Goal: Transaction & Acquisition: Purchase product/service

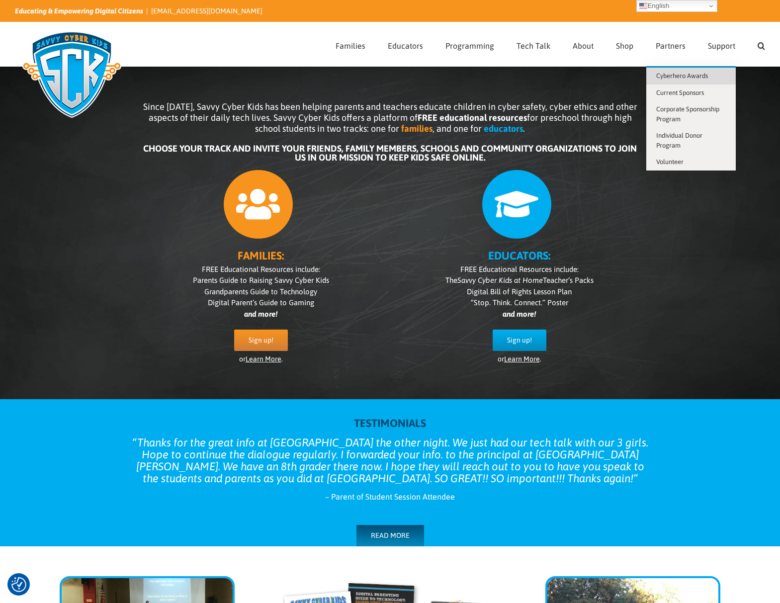
click at [682, 76] on span "Cyberhero Awards" at bounding box center [682, 75] width 52 height 7
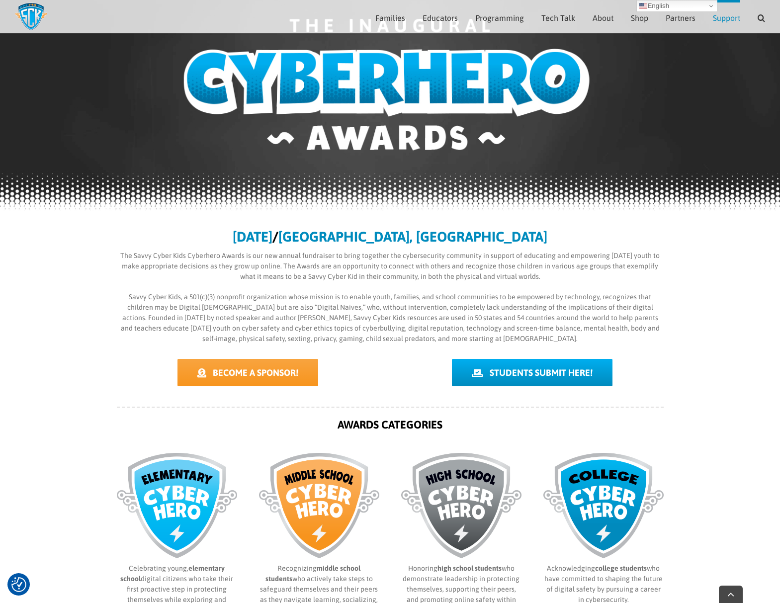
scroll to position [150, 0]
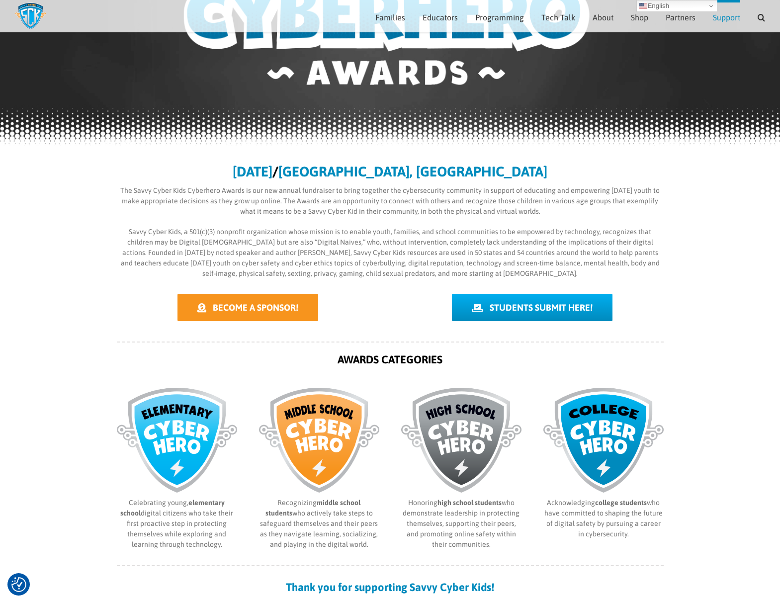
click at [271, 308] on span "BECOME A SPONSOR!" at bounding box center [256, 307] width 86 height 10
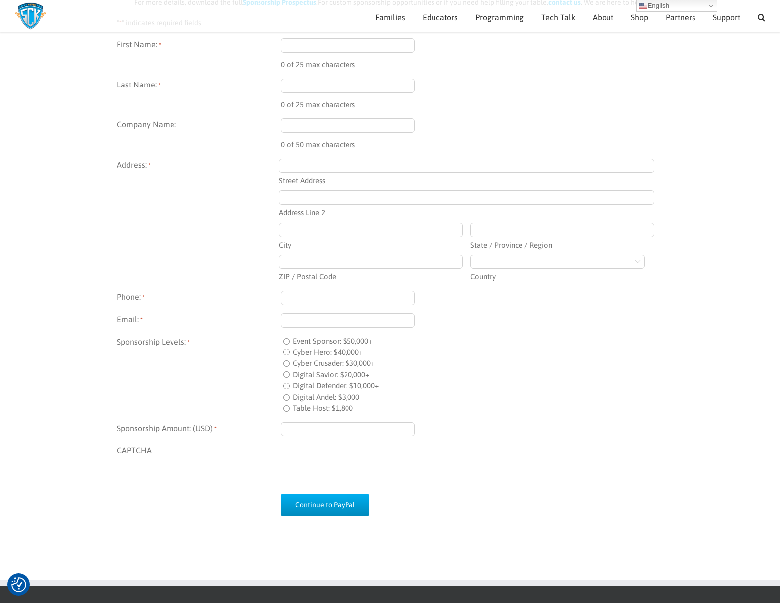
scroll to position [438, 0]
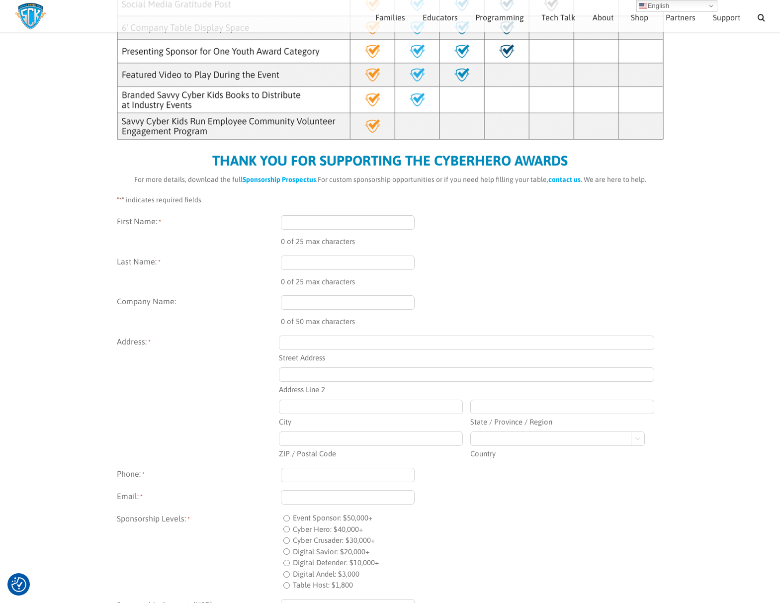
click at [296, 342] on input "Street Address" at bounding box center [466, 343] width 375 height 14
click at [299, 380] on input "Address Line 2" at bounding box center [466, 374] width 375 height 14
click at [291, 413] on input "City" at bounding box center [371, 407] width 184 height 14
click at [492, 405] on input "State / Province / Region" at bounding box center [562, 407] width 184 height 14
click at [319, 440] on input "ZIP / Postal Code" at bounding box center [371, 438] width 184 height 14
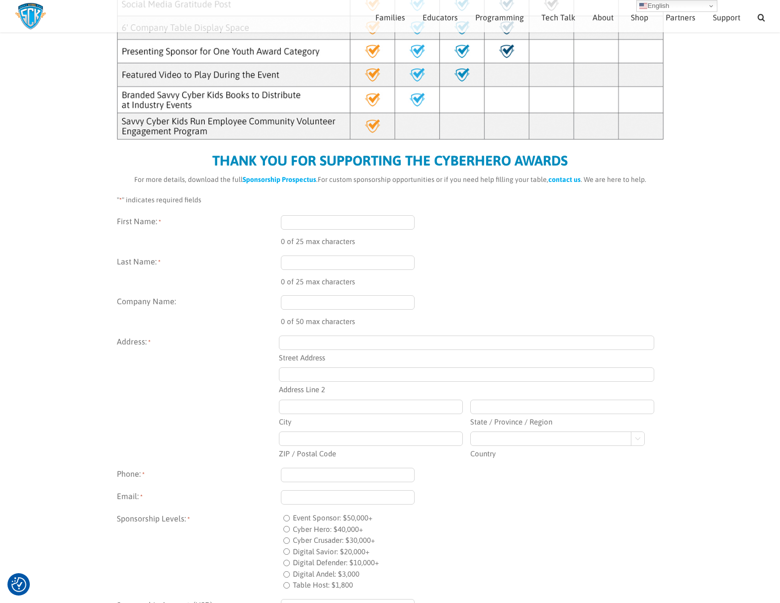
click at [518, 437] on select "Afghanistan Albania Algeria American Samoa Andorra Angola Anguilla Antarctica A…" at bounding box center [557, 438] width 174 height 14
click at [304, 227] on input "First Name: *" at bounding box center [348, 222] width 134 height 14
type input "Dawn"
type input "Stein"
type input "3591 Salvia Drive"
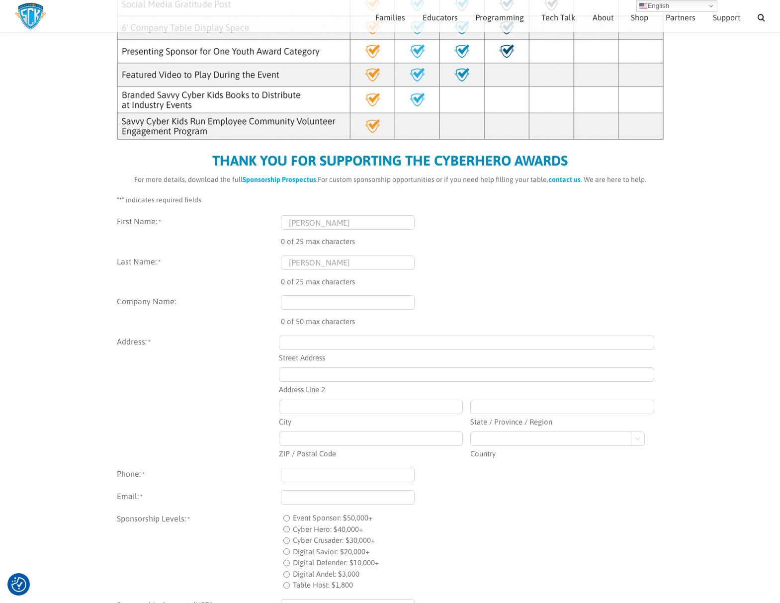
type input "Buford"
type input "GA"
type input "30519"
select select "[GEOGRAPHIC_DATA]"
type input "5405886363"
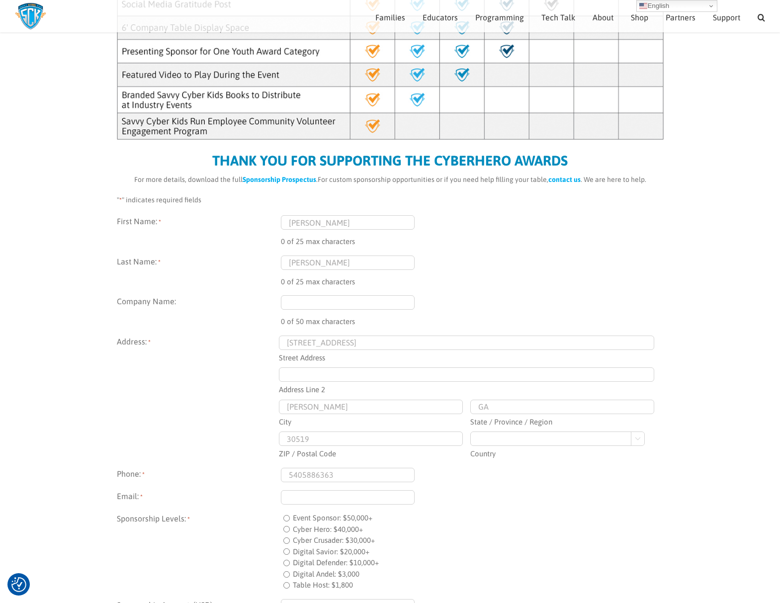
type input "[EMAIL_ADDRESS][DOMAIN_NAME]"
type input "[PHONE_NUMBER]"
click at [334, 302] on input "Company Name:" at bounding box center [348, 302] width 134 height 14
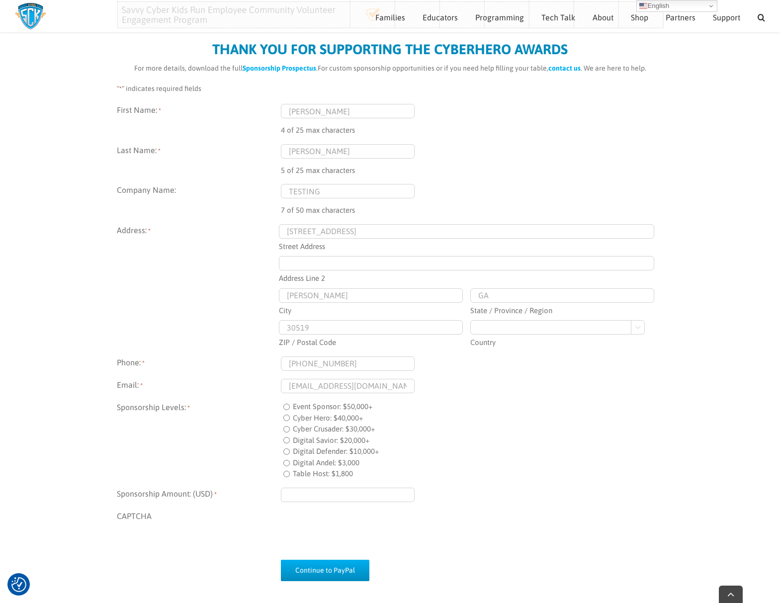
type input "TESTING"
click at [286, 475] on input "Table Host: $1,800" at bounding box center [286, 474] width 6 height 6
radio input "true"
click at [292, 499] on input "Sponsorship Amount: (USD) *" at bounding box center [348, 495] width 134 height 14
type input "$1.00"
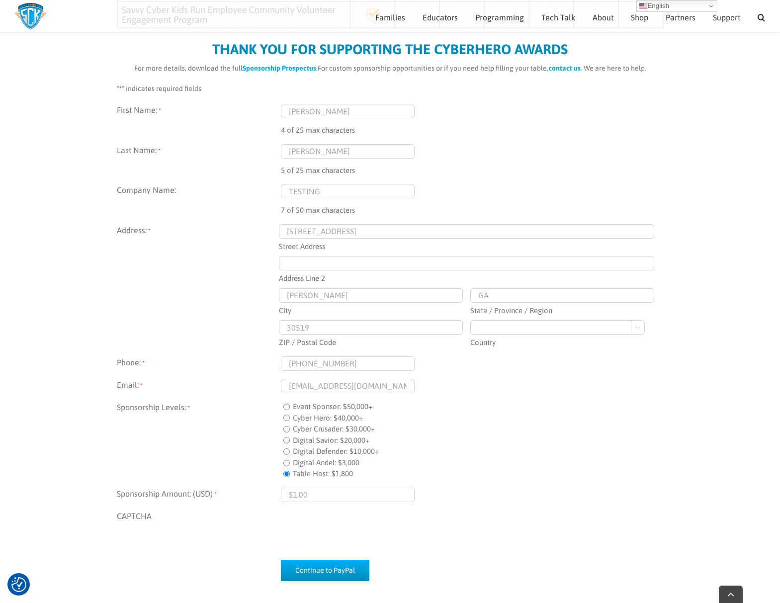
click at [223, 137] on div "First Name: * Dawn 4 of 25 max characters Last Name: * Stein 5 of 25 max charac…" at bounding box center [390, 326] width 547 height 445
click at [254, 265] on fieldset "Address: * 3591 Salvia Drive Street Address Address Line 2 Buford City GA State…" at bounding box center [390, 286] width 547 height 124
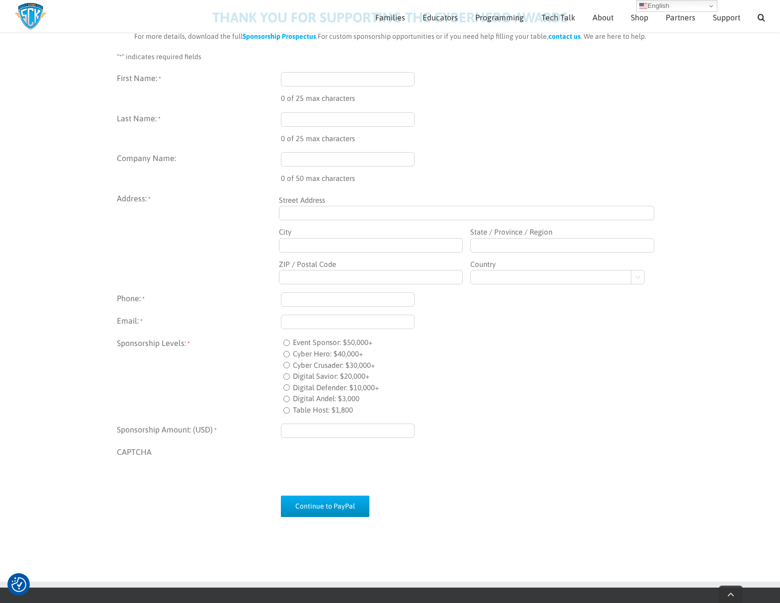
scroll to position [582, 0]
click at [536, 150] on div "First Name: * 0 of 25 max characters Last Name: * 0 of 25 max characters Compan…" at bounding box center [390, 278] width 547 height 413
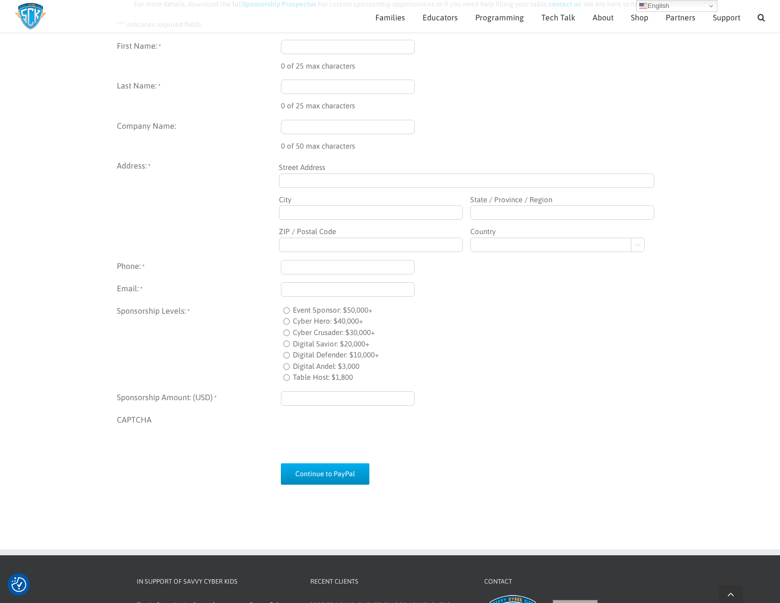
scroll to position [614, 0]
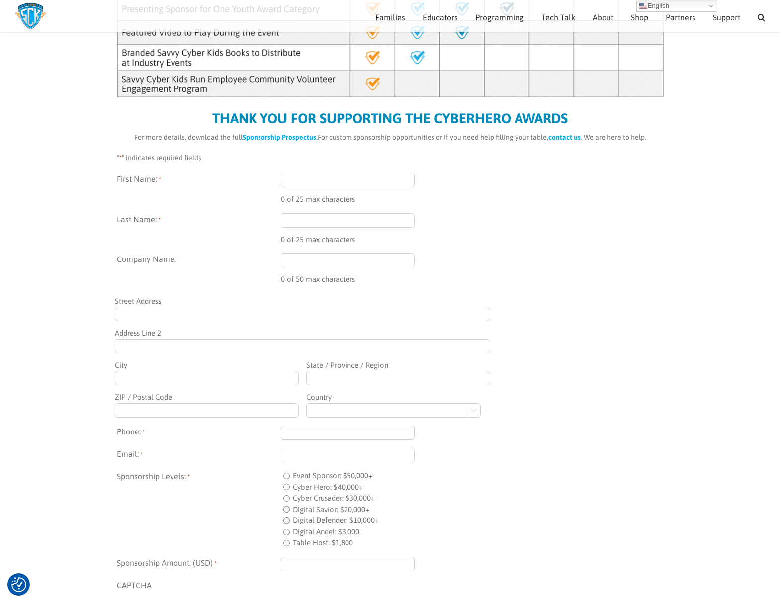
scroll to position [476, 0]
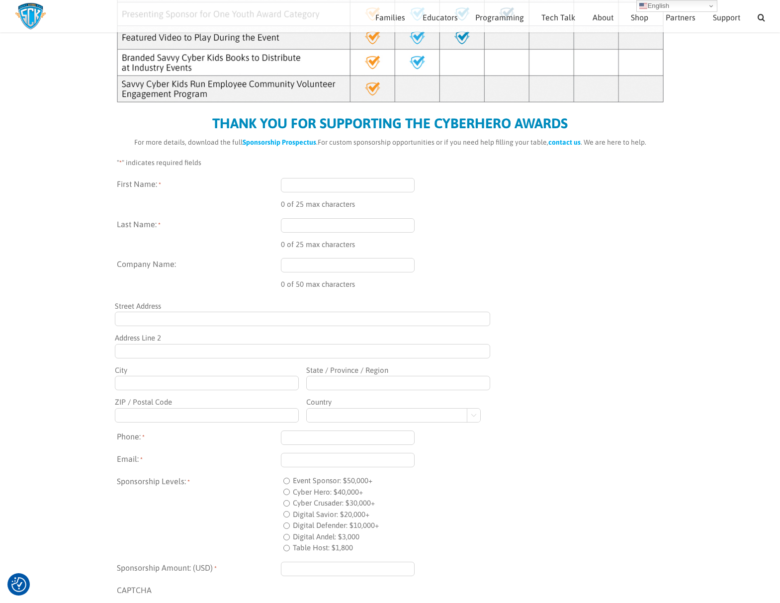
click at [313, 183] on input "First Name: *" at bounding box center [348, 185] width 134 height 14
type input "Dawn"
type input "Stein"
type input "3591 Salvia Drive"
type input "[PERSON_NAME]"
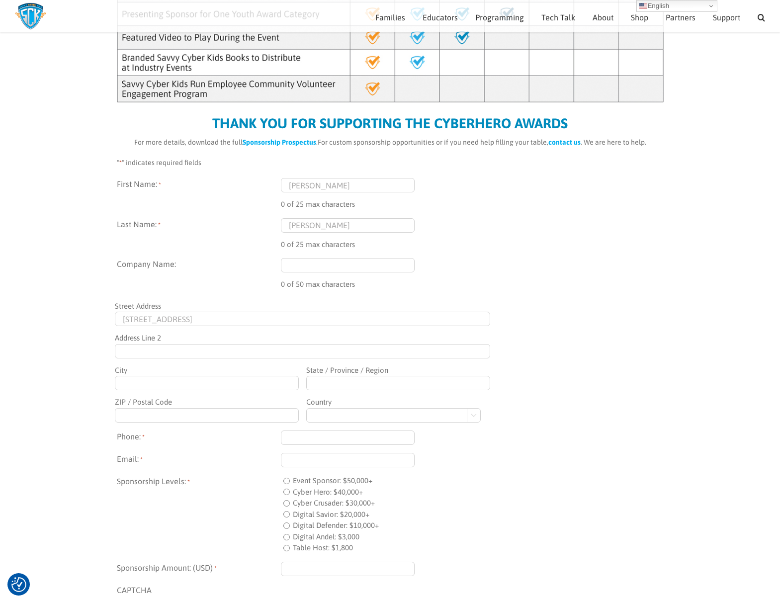
type input "GA"
type input "30519"
select select "[GEOGRAPHIC_DATA]"
type input "5405886363"
type input "[EMAIL_ADDRESS][DOMAIN_NAME]"
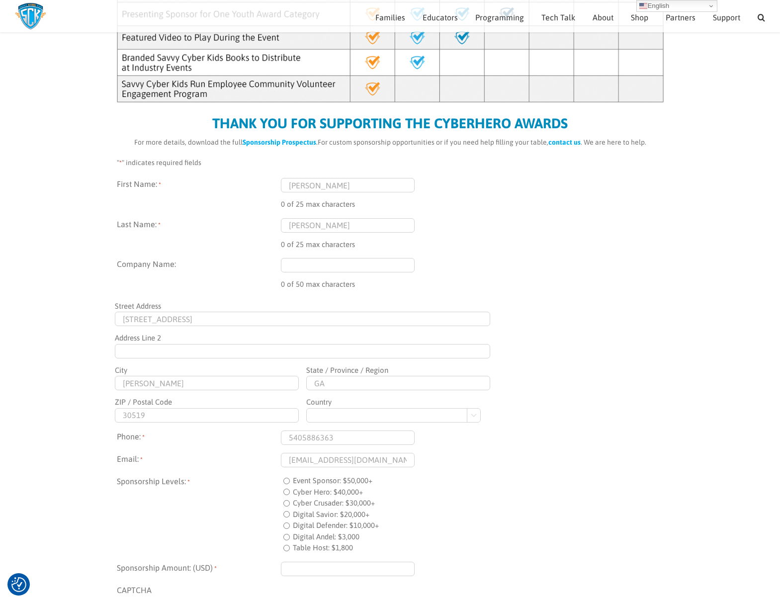
type input "[PHONE_NUMBER]"
click at [327, 261] on input "Company Name:" at bounding box center [348, 265] width 134 height 14
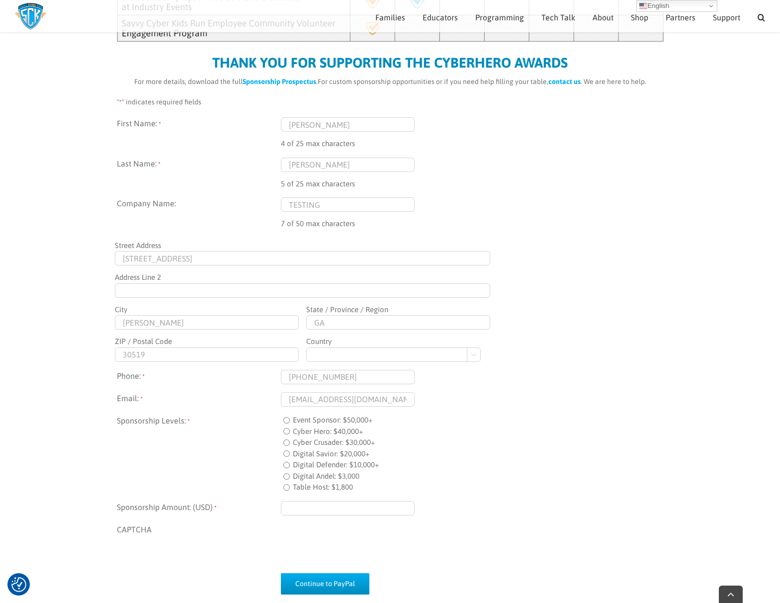
scroll to position [647, 0]
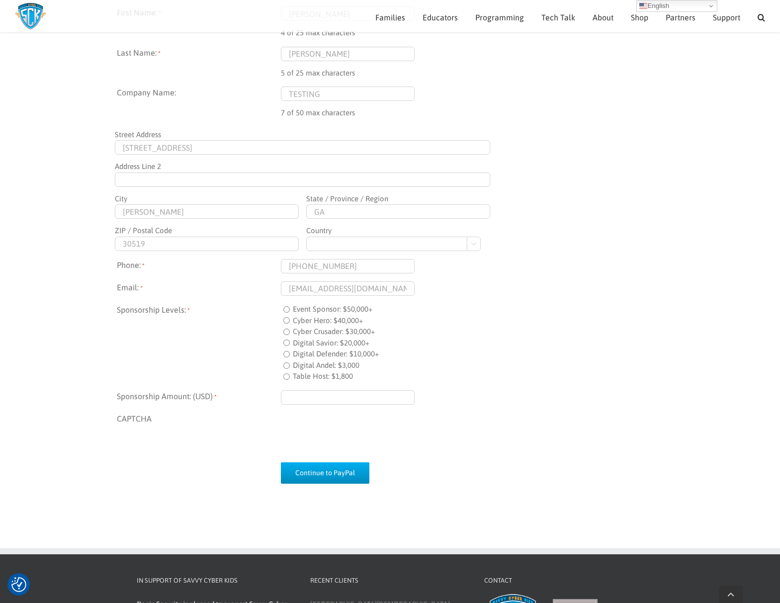
type input "TESTING"
click at [287, 376] on input "Table Host: $1,800" at bounding box center [286, 376] width 6 height 6
radio input "true"
click at [291, 398] on input "Sponsorship Amount: (USD) *" at bounding box center [348, 397] width 134 height 14
type input "$1.00"
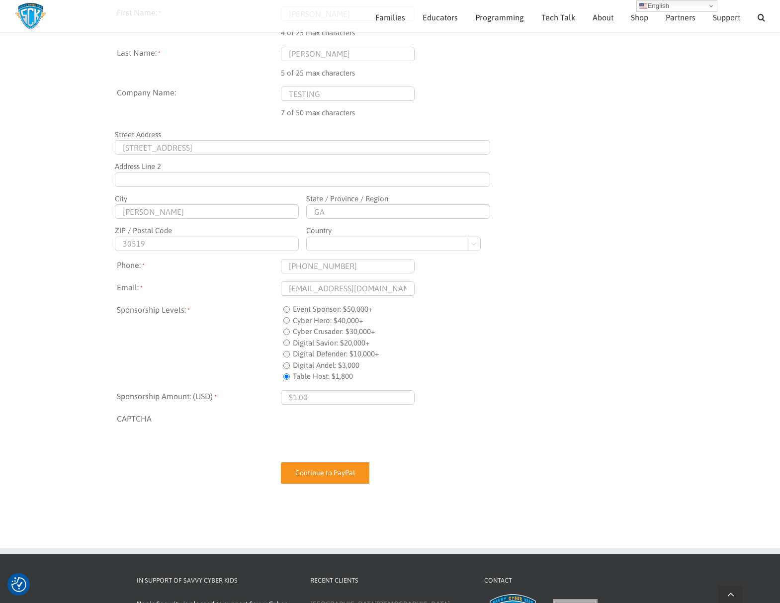
click at [322, 475] on input "Continue to PayPal" at bounding box center [325, 472] width 88 height 21
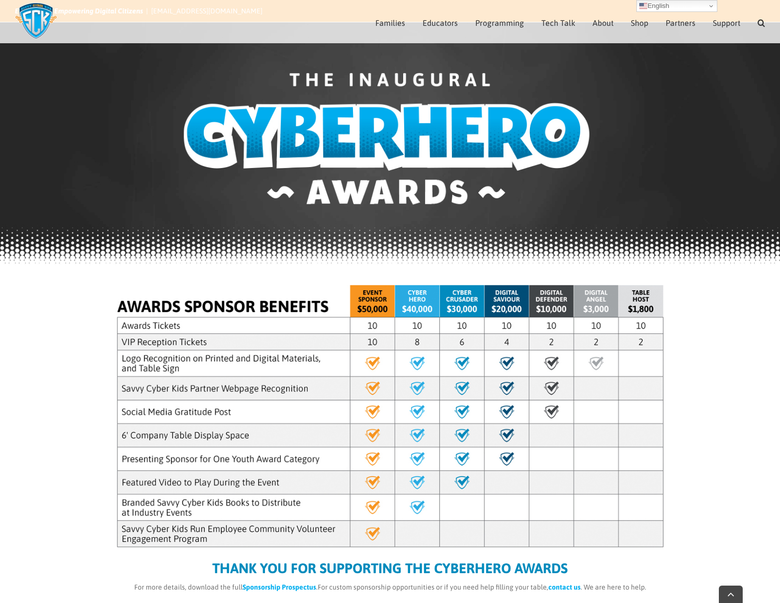
select select "[GEOGRAPHIC_DATA]"
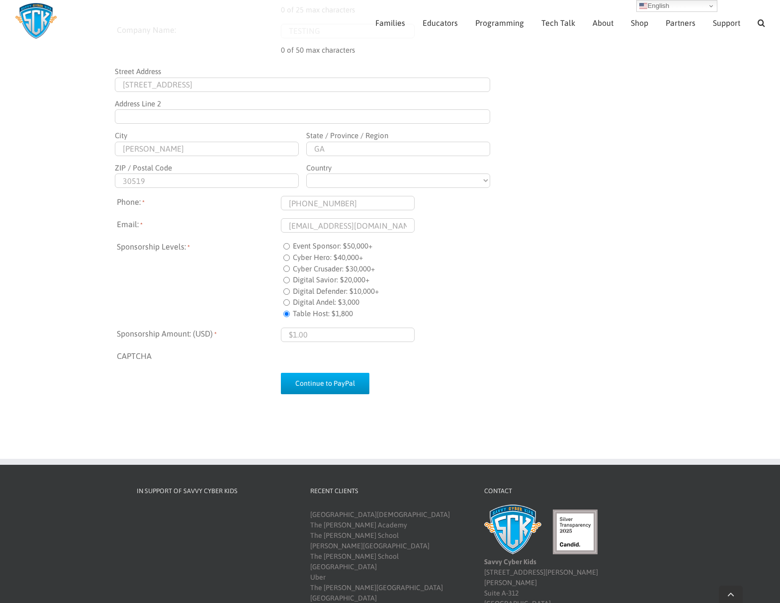
select select "[GEOGRAPHIC_DATA]"
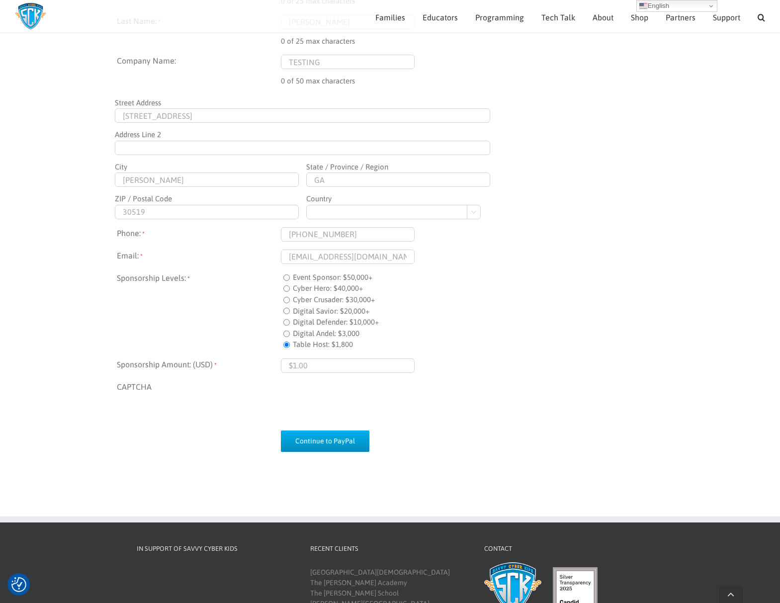
scroll to position [680, 0]
